Goal: Use online tool/utility: Utilize a website feature to perform a specific function

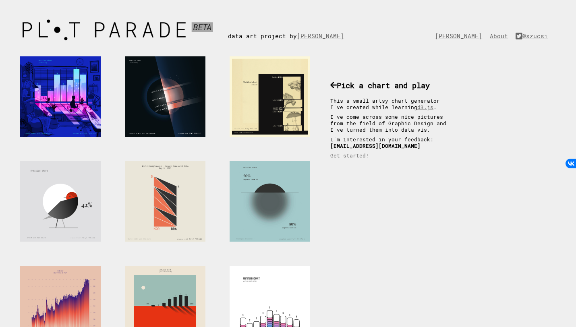
click at [275, 197] on div at bounding box center [270, 201] width 81 height 81
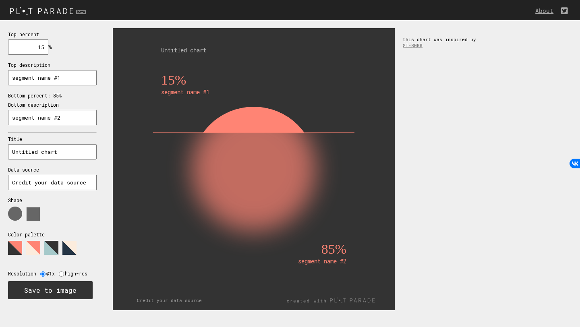
click at [66, 79] on input "segment name #1" at bounding box center [52, 77] width 89 height 15
drag, startPoint x: 66, startPoint y: 79, endPoint x: 0, endPoint y: 74, distance: 66.3
click at [0, 74] on div "Top percent 15 % needs to be between 0% and 100% Top description Bottom percent…" at bounding box center [52, 164] width 105 height 289
type input "murmur"
click at [67, 114] on input "segment name #2" at bounding box center [52, 117] width 89 height 15
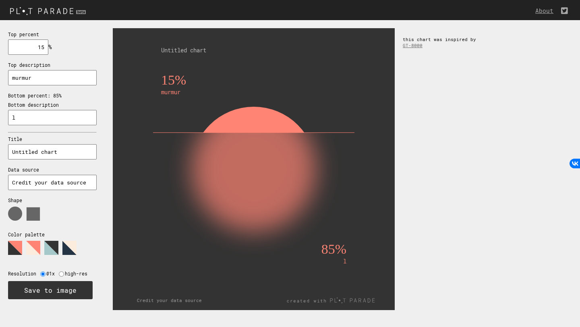
drag, startPoint x: 68, startPoint y: 118, endPoint x: 0, endPoint y: 112, distance: 68.4
click at [0, 112] on div "Top percent 15 % needs to be between 0% and 100% Top description murmur Bottom …" at bounding box center [52, 164] width 105 height 289
type input "le chat"
click at [69, 151] on input "Untitled chart" at bounding box center [52, 151] width 89 height 15
drag, startPoint x: 73, startPoint y: 153, endPoint x: 0, endPoint y: 151, distance: 73.0
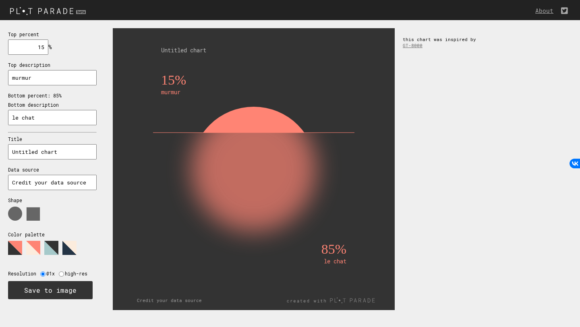
click at [0, 151] on div "Top percent 15 % needs to be between 0% and 100% Top description murmur Bottom …" at bounding box center [52, 164] width 105 height 289
type input "pssssss"
click at [35, 182] on input "Credit your data source" at bounding box center [52, 182] width 89 height 15
click at [49, 245] on polygon at bounding box center [51, 248] width 14 height 14
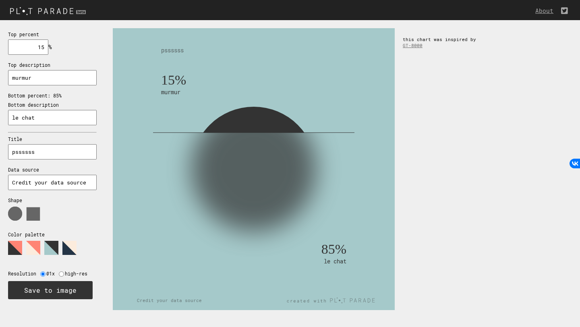
click at [70, 246] on polygon at bounding box center [69, 248] width 14 height 14
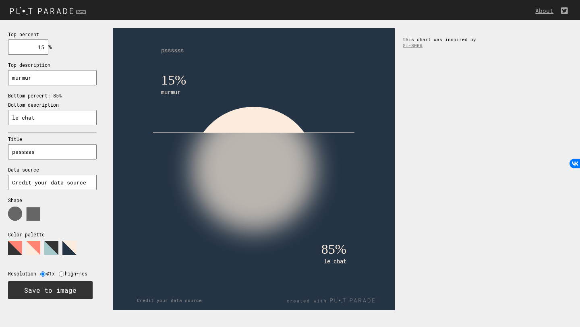
click at [36, 248] on polygon at bounding box center [33, 248] width 14 height 14
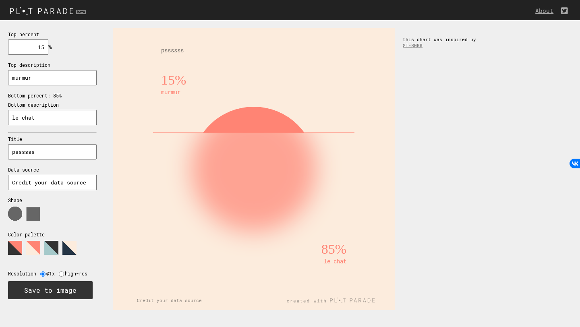
click at [11, 246] on polygon at bounding box center [15, 248] width 14 height 14
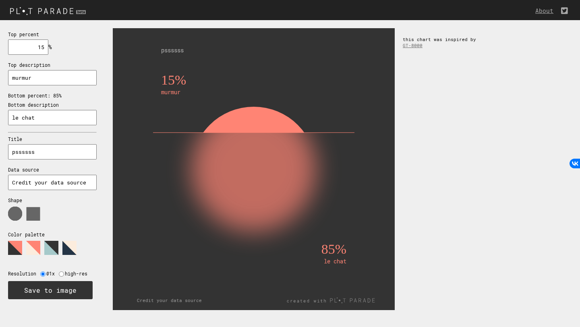
click at [68, 247] on polygon at bounding box center [69, 248] width 14 height 14
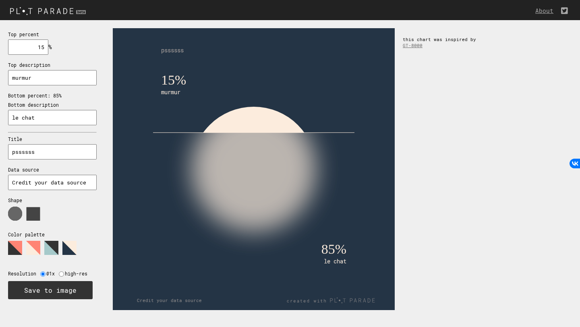
click at [34, 215] on use at bounding box center [33, 214] width 13 height 13
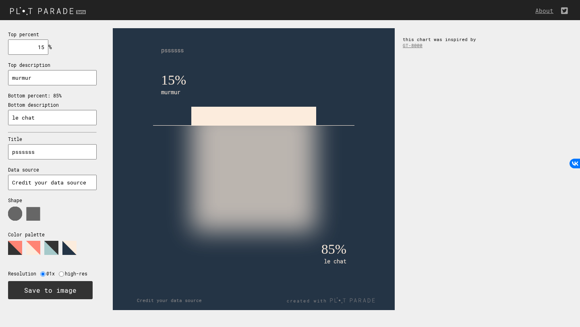
click at [10, 207] on icon at bounding box center [48, 217] width 81 height 20
click at [15, 210] on use at bounding box center [15, 214] width 14 height 14
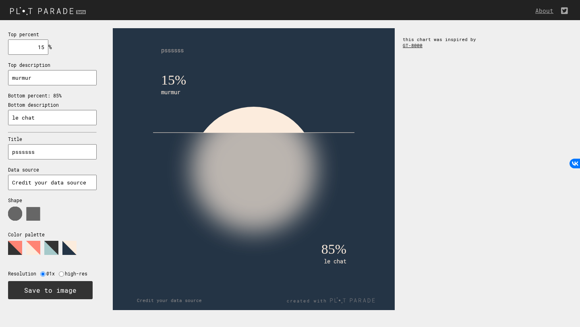
click at [420, 45] on link "GT-8000" at bounding box center [413, 45] width 20 height 6
click at [43, 9] on img at bounding box center [49, 10] width 98 height 13
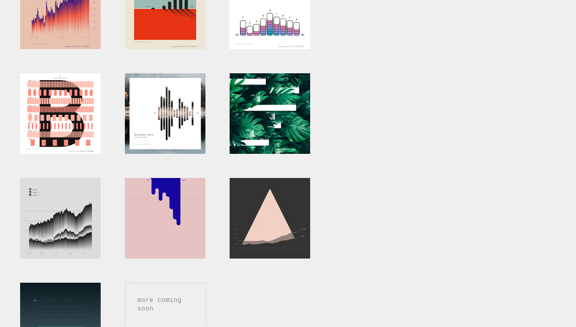
scroll to position [298, 0]
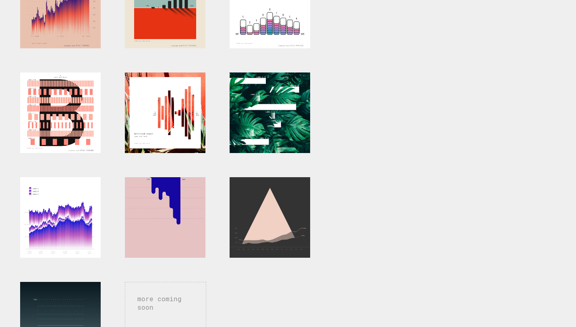
click at [64, 216] on div at bounding box center [60, 217] width 81 height 81
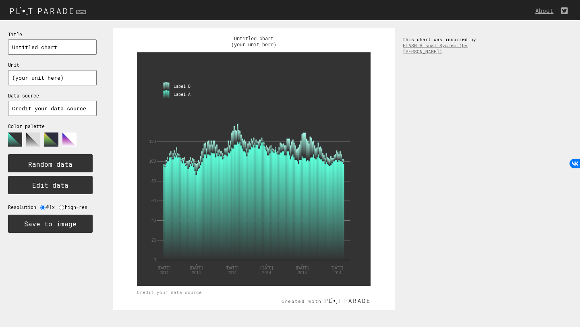
click at [568, 0] on div at bounding box center [290, 0] width 580 height 0
click at [48, 138] on polygon at bounding box center [51, 140] width 14 height 14
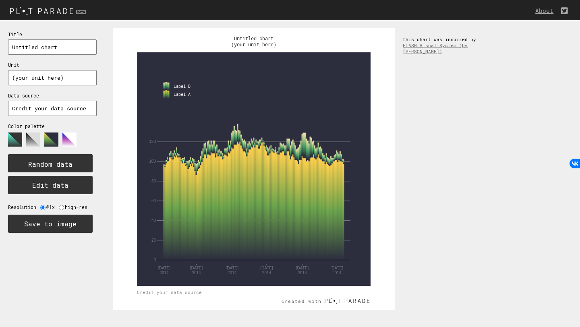
click at [73, 138] on polygon at bounding box center [69, 140] width 14 height 14
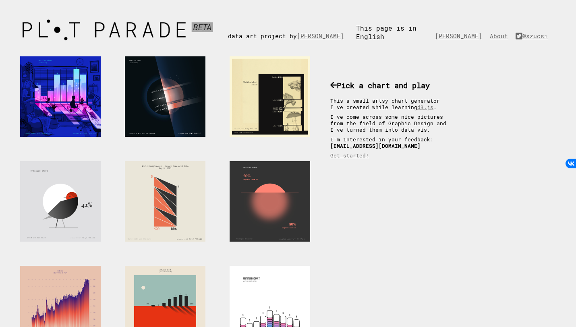
scroll to position [298, 0]
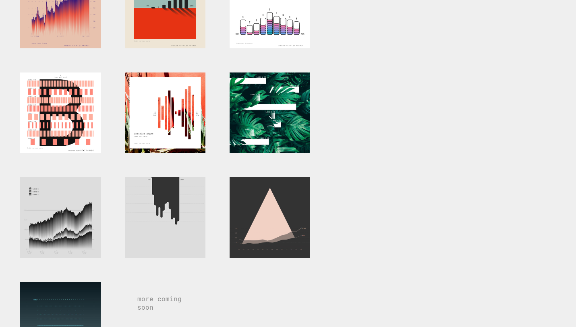
click at [166, 192] on div at bounding box center [165, 217] width 81 height 81
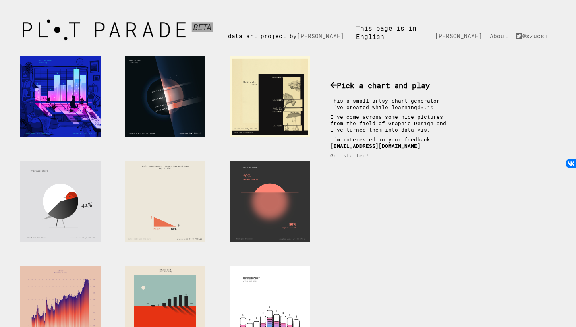
scroll to position [298, 0]
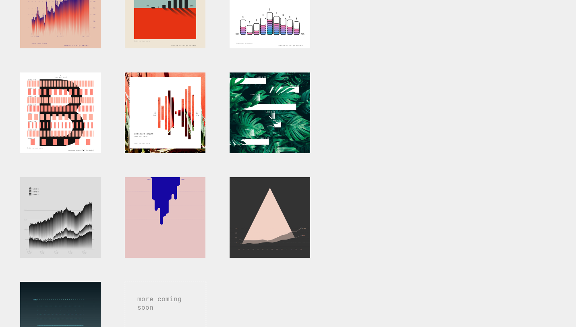
click at [168, 204] on div at bounding box center [165, 217] width 81 height 81
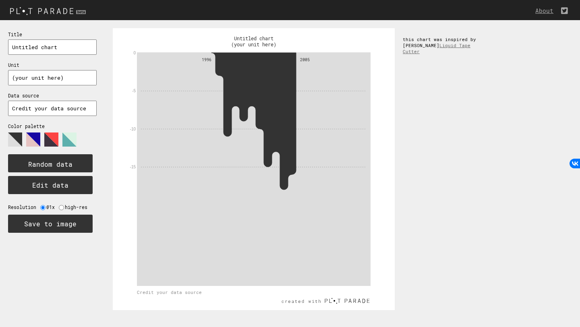
click at [61, 81] on input "(your unit here)" at bounding box center [52, 77] width 89 height 15
click at [49, 110] on input "Credit your data source" at bounding box center [52, 108] width 89 height 15
click at [58, 110] on input "Credit your data source" at bounding box center [52, 108] width 89 height 15
drag, startPoint x: 74, startPoint y: 110, endPoint x: 0, endPoint y: 108, distance: 74.2
click at [0, 108] on div "Title Untitled chart Unit (your unit here) Data source Credit your data source …" at bounding box center [52, 131] width 105 height 223
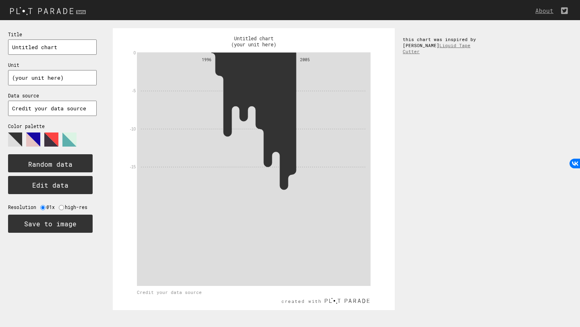
click at [52, 110] on input "Credit your data source" at bounding box center [52, 108] width 89 height 15
drag, startPoint x: 85, startPoint y: 107, endPoint x: 0, endPoint y: 104, distance: 85.1
click at [0, 104] on div "Title Untitled chart Unit (your unit here) Data source Credit your data source …" at bounding box center [52, 131] width 105 height 223
click at [34, 138] on polygon at bounding box center [33, 140] width 14 height 14
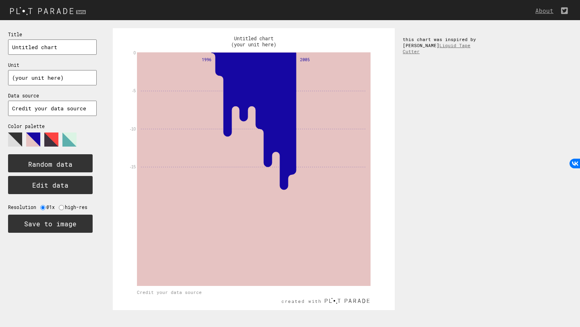
click at [53, 138] on polygon at bounding box center [51, 140] width 14 height 14
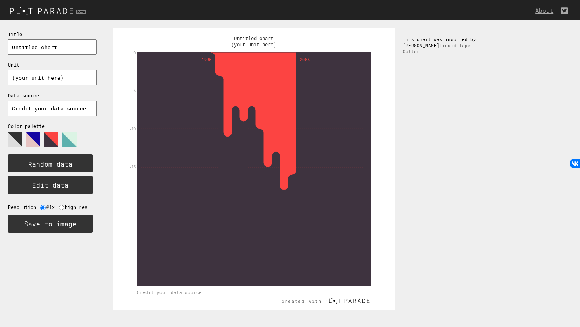
click at [71, 137] on polygon at bounding box center [69, 140] width 14 height 14
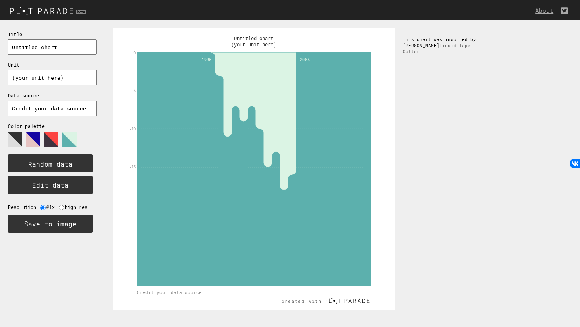
click at [18, 136] on polygon at bounding box center [15, 140] width 14 height 14
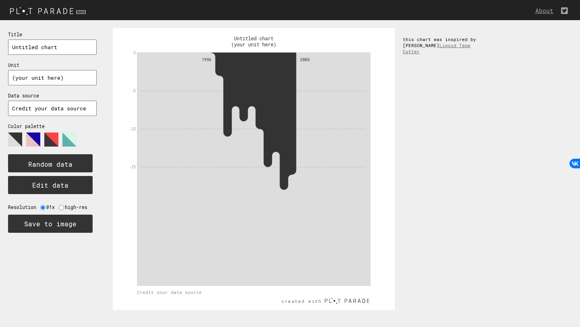
click at [58, 137] on polygon at bounding box center [51, 140] width 14 height 14
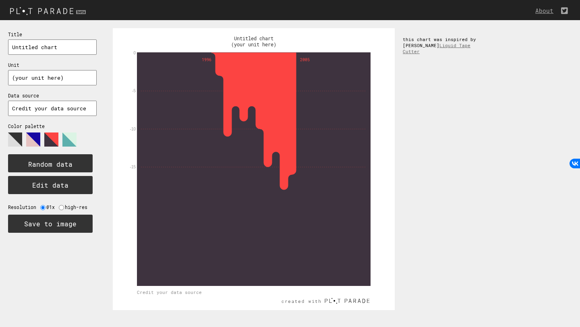
click at [68, 137] on polygon at bounding box center [69, 140] width 14 height 14
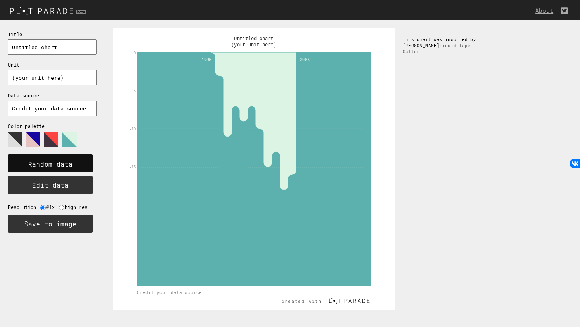
click at [59, 159] on rect at bounding box center [50, 163] width 85 height 18
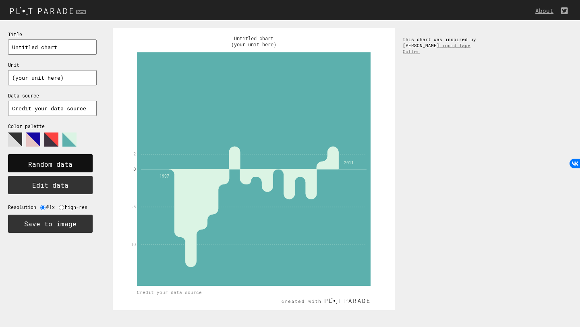
click at [64, 170] on rect at bounding box center [50, 163] width 85 height 18
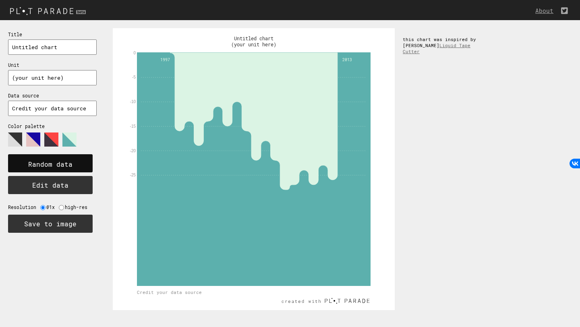
click at [64, 170] on rect at bounding box center [50, 163] width 85 height 18
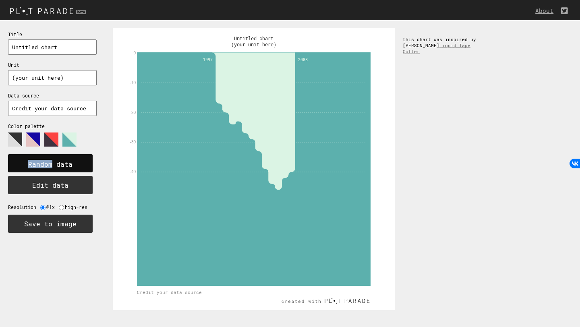
click at [64, 170] on rect at bounding box center [50, 163] width 85 height 18
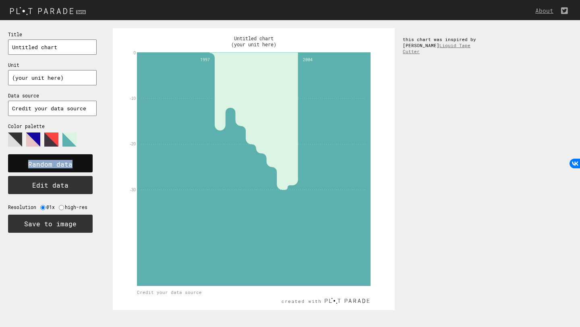
click at [64, 170] on rect at bounding box center [50, 163] width 85 height 18
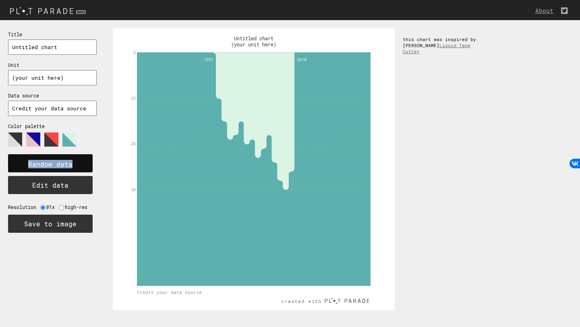
click at [64, 170] on rect at bounding box center [50, 163] width 85 height 18
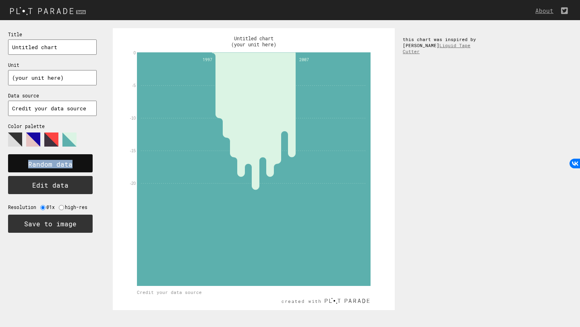
click at [64, 170] on rect at bounding box center [50, 163] width 85 height 18
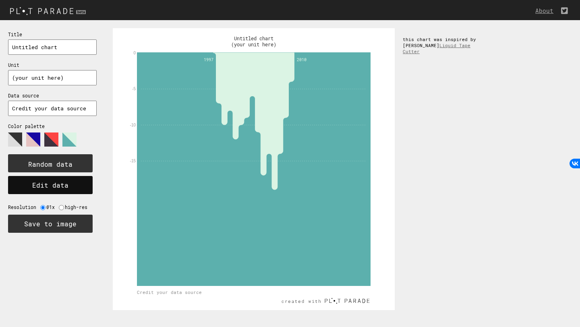
click at [68, 183] on button "Edit data" at bounding box center [50, 185] width 85 height 18
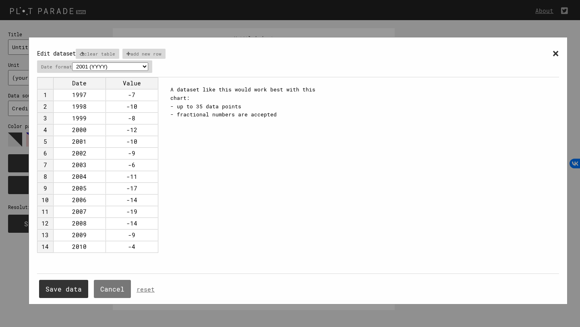
click at [557, 53] on span "×" at bounding box center [556, 53] width 7 height 15
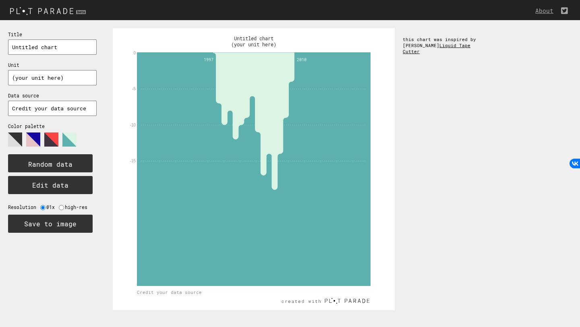
click at [461, 43] on link "Liquid Tape Cutter" at bounding box center [437, 48] width 68 height 12
